Goal: Information Seeking & Learning: Learn about a topic

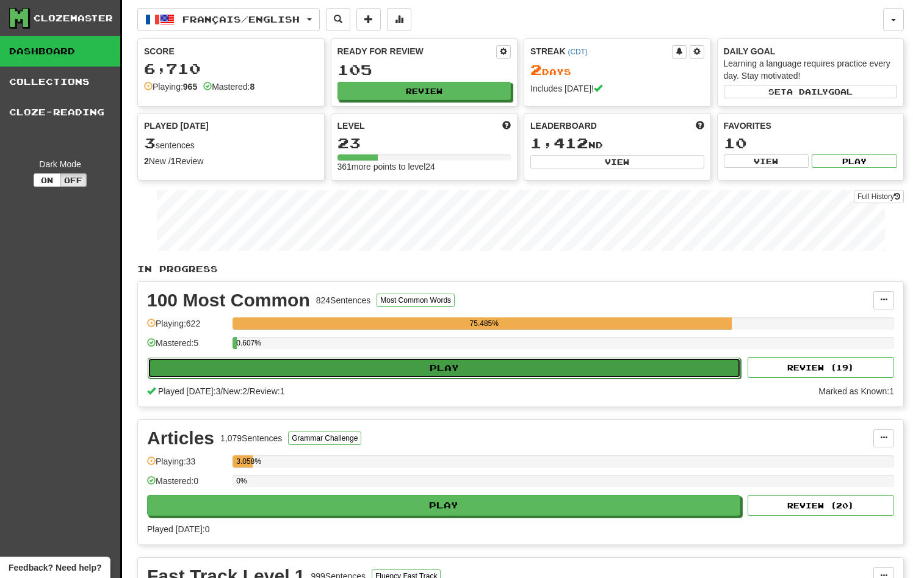
click at [353, 371] on button "Play" at bounding box center [444, 368] width 593 height 21
select select "**"
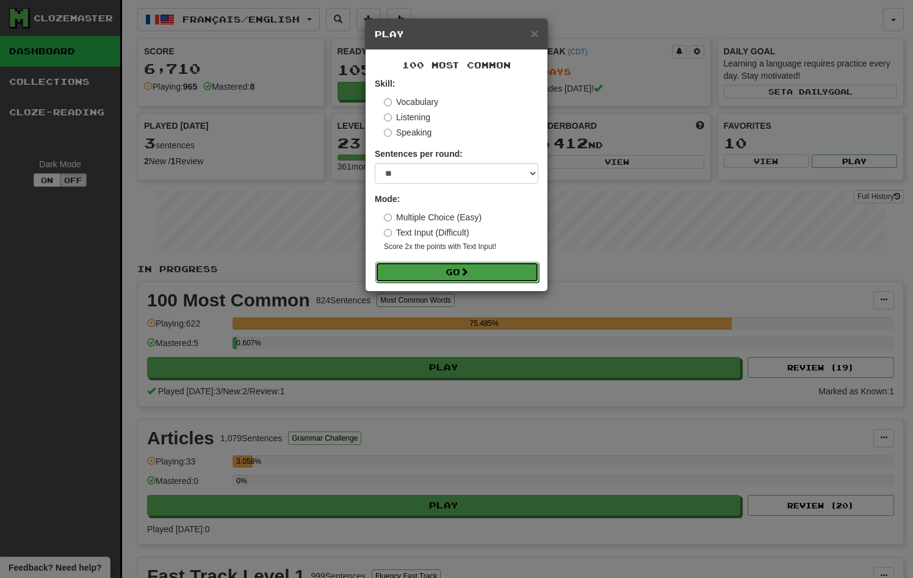
click at [430, 264] on button "Go" at bounding box center [457, 272] width 164 height 21
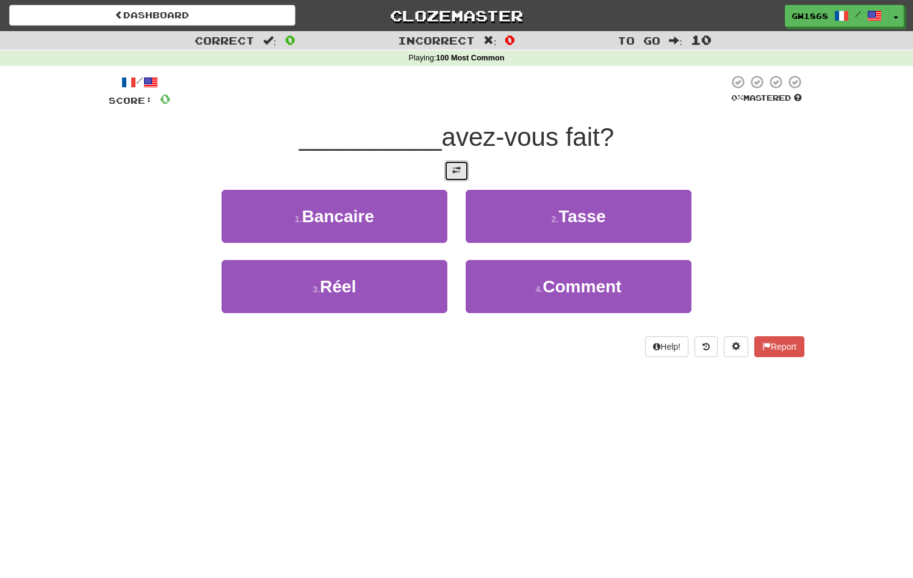
click at [455, 175] on button at bounding box center [456, 171] width 24 height 21
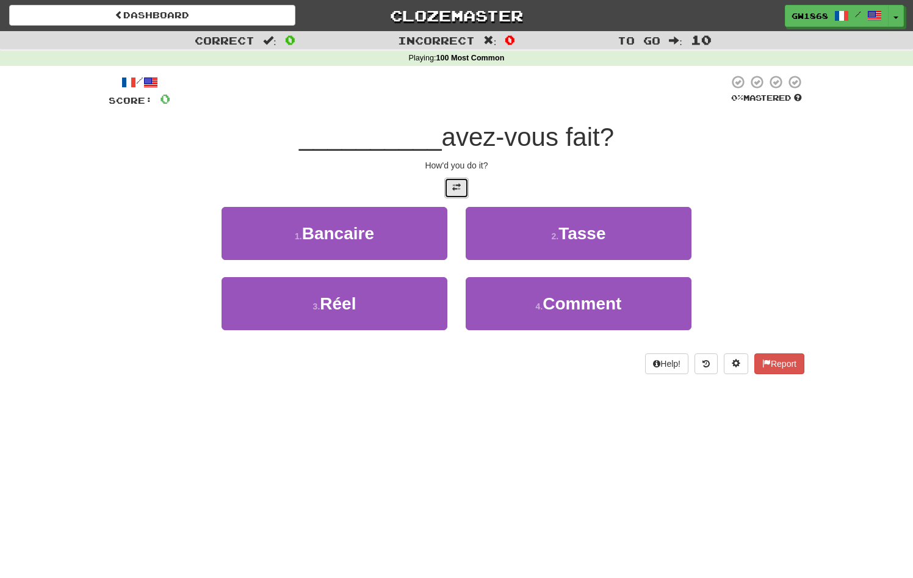
click at [457, 183] on span at bounding box center [456, 187] width 9 height 9
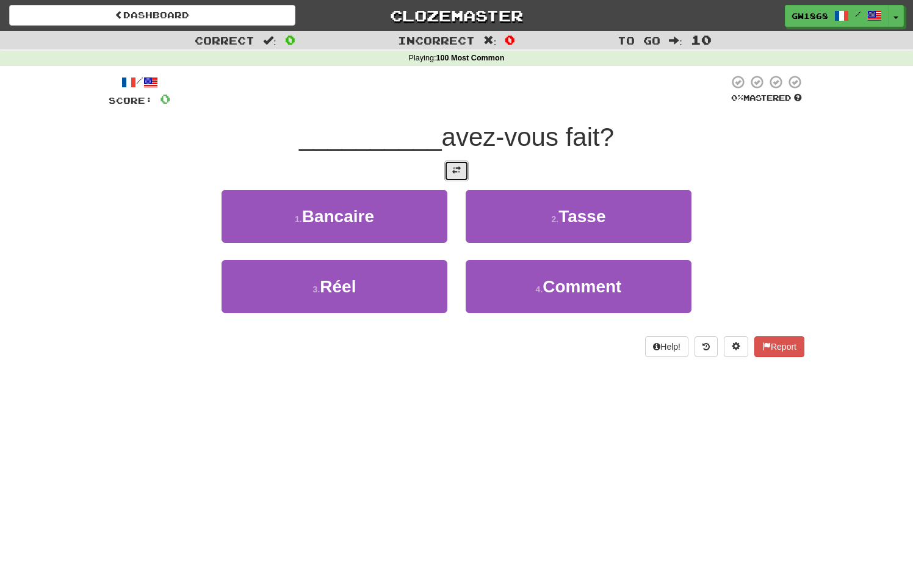
click at [453, 168] on span at bounding box center [456, 170] width 9 height 9
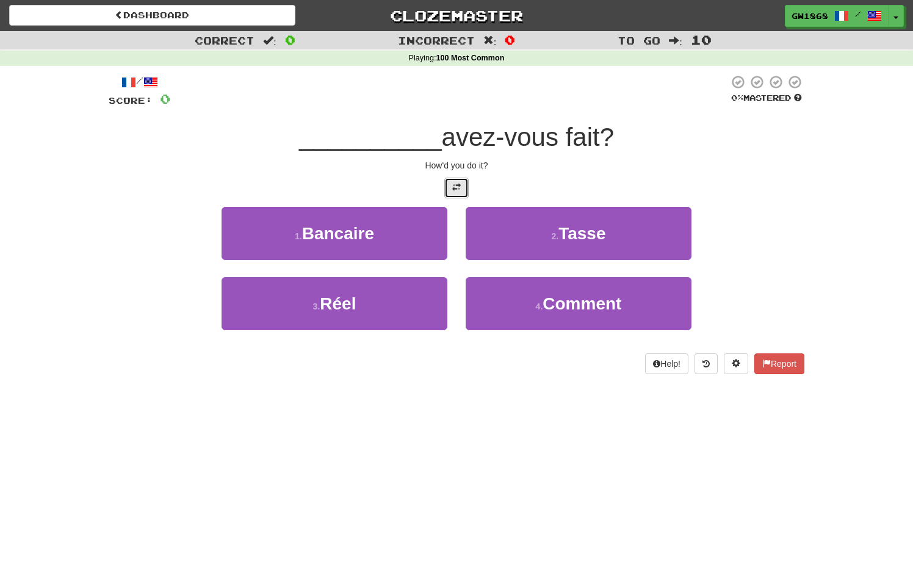
click at [454, 181] on button at bounding box center [456, 188] width 24 height 21
